Goal: Task Accomplishment & Management: Manage account settings

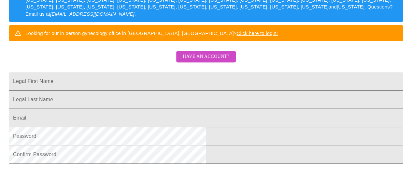
scroll to position [163, 0]
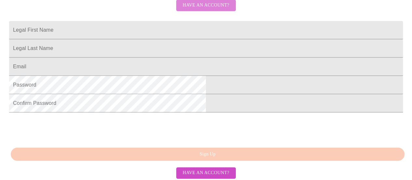
click at [212, 9] on span "Have an account?" at bounding box center [206, 5] width 47 height 8
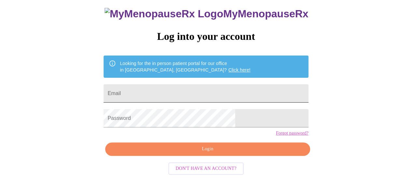
click at [176, 84] on input "Email" at bounding box center [206, 93] width 205 height 18
type input "[EMAIL_ADDRESS][DOMAIN_NAME]"
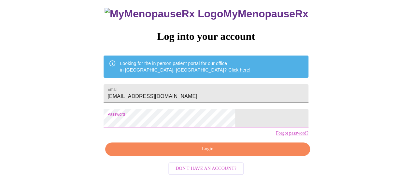
click at [170, 156] on button "Login" at bounding box center [207, 148] width 205 height 13
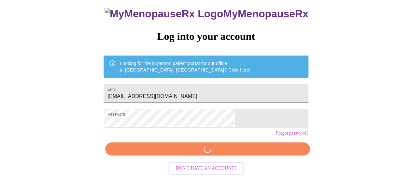
scroll to position [50, 0]
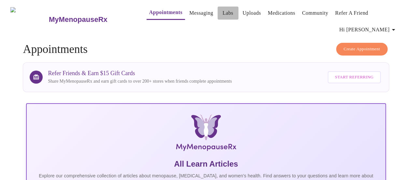
click at [223, 11] on link "Labs" at bounding box center [228, 12] width 11 height 9
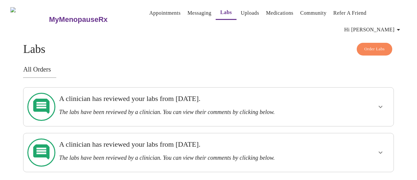
click at [378, 144] on button "show more" at bounding box center [381, 152] width 16 height 16
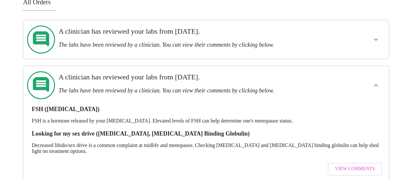
scroll to position [68, 0]
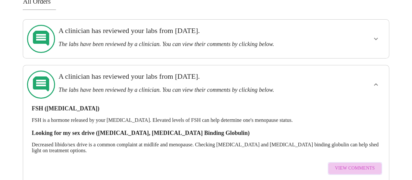
click at [361, 164] on span "View Comments" at bounding box center [355, 168] width 40 height 8
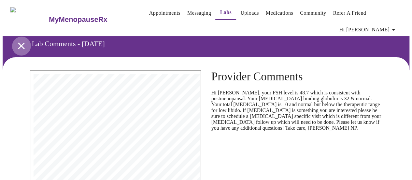
click at [19, 44] on icon "open drawer" at bounding box center [21, 45] width 11 height 11
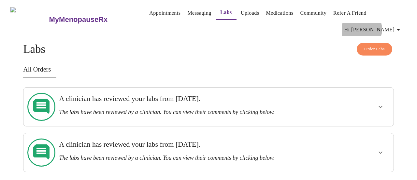
click at [393, 25] on span "Hi [PERSON_NAME]" at bounding box center [374, 29] width 58 height 9
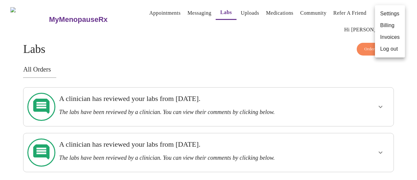
click at [389, 52] on li "Log out" at bounding box center [390, 49] width 30 height 12
